Goal: Transaction & Acquisition: Purchase product/service

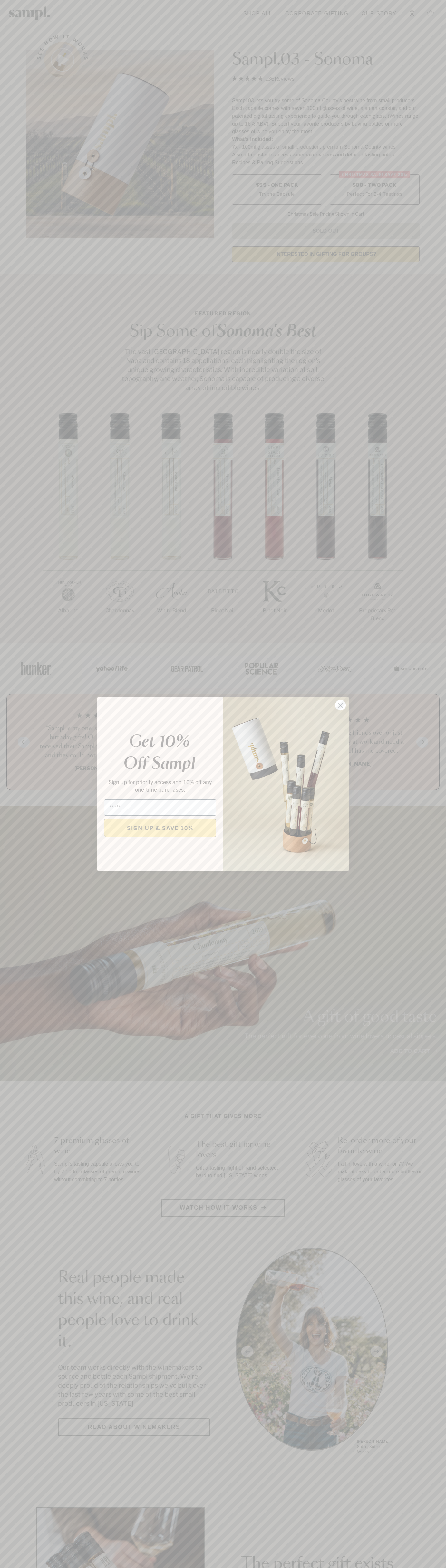
click at [341, 705] on icon "Close dialog" at bounding box center [340, 705] width 5 height 5
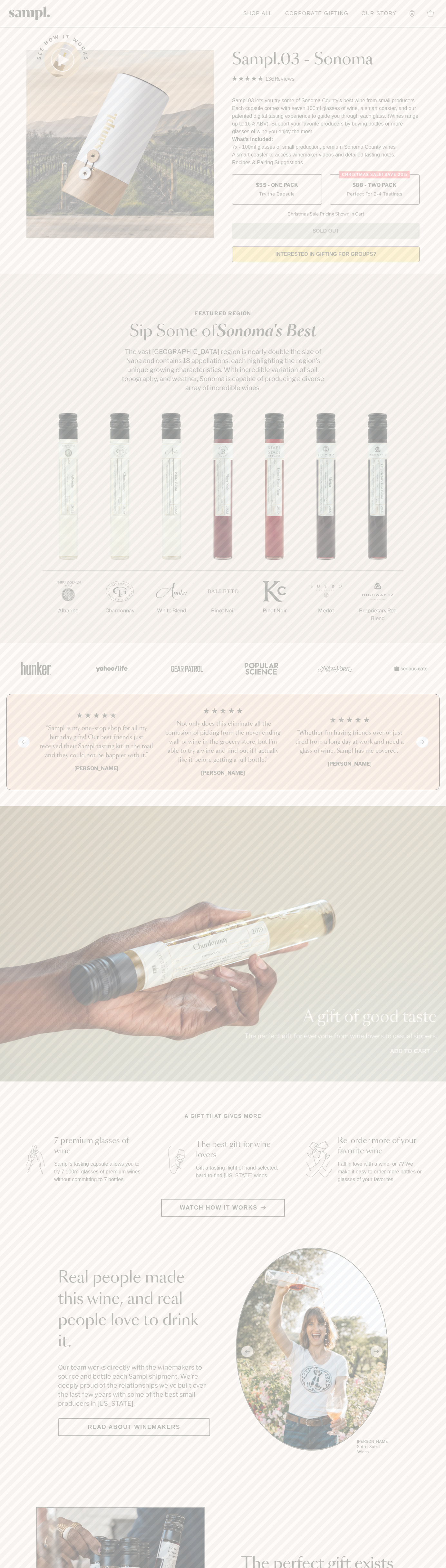
click at [374, 185] on span "$88 - Two Pack" at bounding box center [374, 184] width 44 height 7
click at [96, 742] on h3 "“Sampl is my one-stop shop for all my birthday gifts! Our best friends just rec…" at bounding box center [96, 741] width 117 height 36
click at [30, 30] on div "See how it works" at bounding box center [120, 146] width 187 height 241
click at [441, 50] on section "See how it works Sampl.03 - Sonoma 4.9 Rated 4.9 out of 5 stars 136 Reviews Cli…" at bounding box center [223, 146] width 446 height 241
click at [423, 1568] on html "Skip to main content Toggle navigation menu Shop All Corporate Gifting Our Stor…" at bounding box center [223, 1513] width 446 height 3026
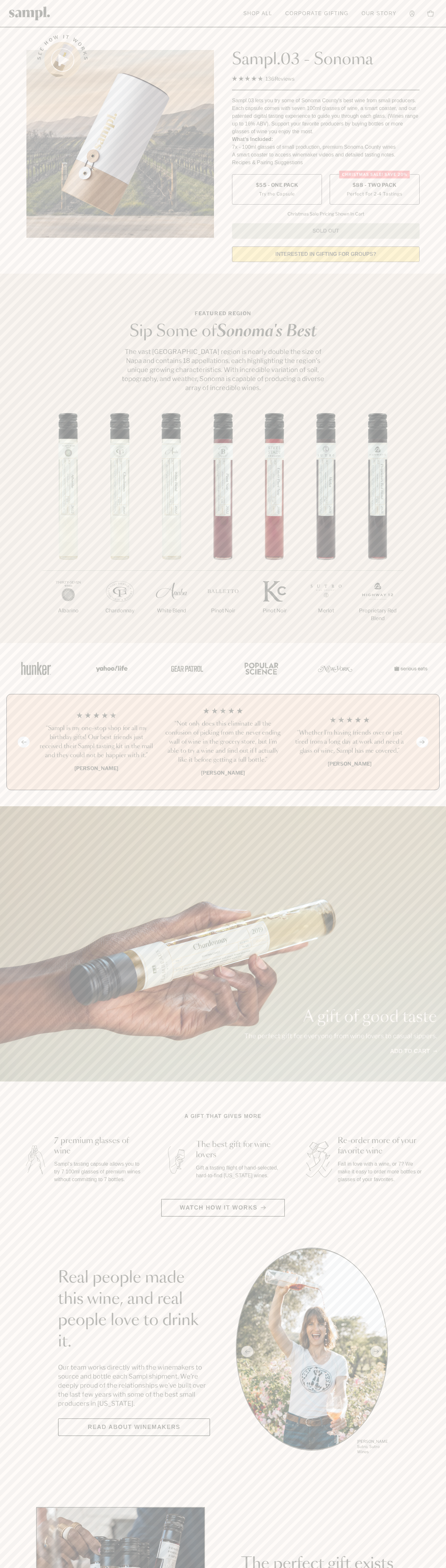
click at [8, 616] on div "1/7 [GEOGRAPHIC_DATA] 2/7 Chardonnay 3/7" at bounding box center [223, 528] width 446 height 230
click at [374, 189] on label "Christmas SALE! Save 20% $88 - Two Pack Perfect For 2-4 Tastings" at bounding box center [375, 189] width 90 height 30
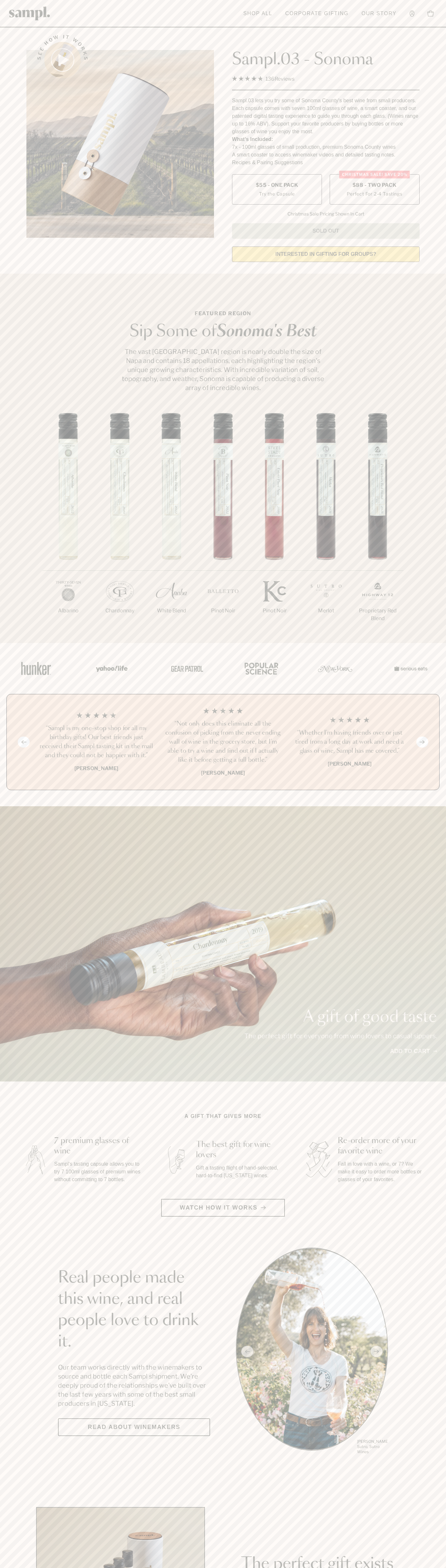
click at [96, 742] on h3 "“Sampl is my one-stop shop for all my birthday gifts! Our best friends just rec…" at bounding box center [96, 741] width 117 height 36
